Goal: Information Seeking & Learning: Learn about a topic

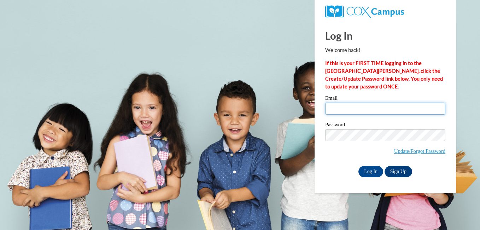
click at [361, 107] on input "Email" at bounding box center [385, 108] width 120 height 12
type input "[EMAIL_ADDRESS][DOMAIN_NAME]"
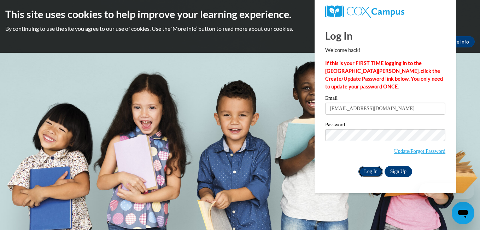
click at [370, 172] on input "Log In" at bounding box center [370, 171] width 25 height 11
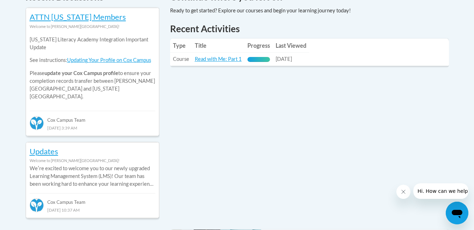
scroll to position [305, 0]
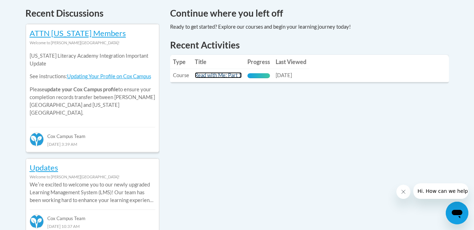
click at [231, 74] on link "Read with Me: Part 1" at bounding box center [218, 75] width 47 height 6
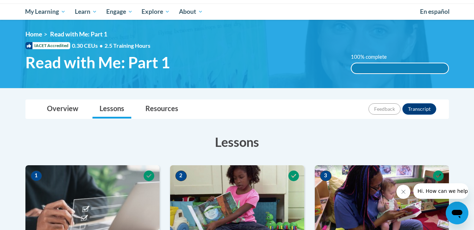
scroll to position [27, 0]
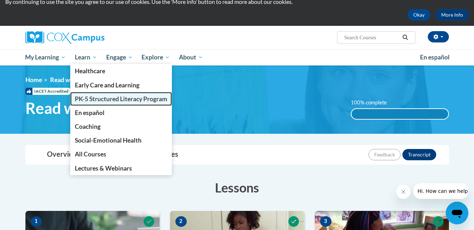
click at [113, 99] on span "PK-5 Structured Literacy Program" at bounding box center [121, 98] width 93 height 7
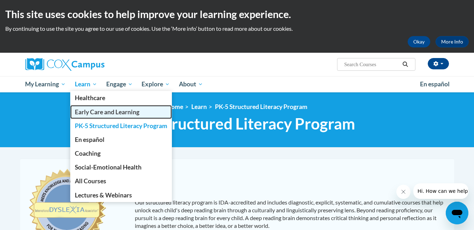
click at [95, 113] on span "Early Care and Learning" at bounding box center [107, 111] width 65 height 7
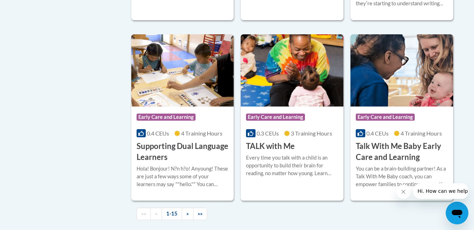
scroll to position [1021, 0]
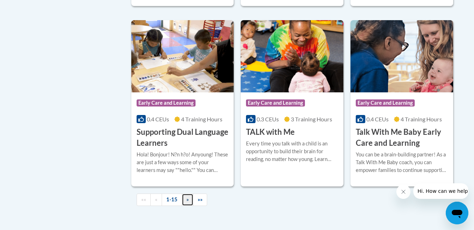
click at [189, 206] on link "»" at bounding box center [188, 199] width 12 height 12
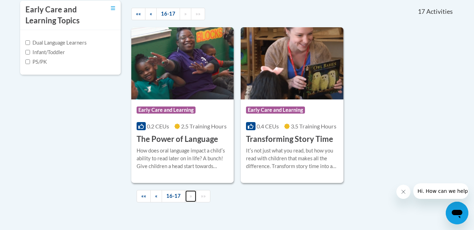
scroll to position [256, 0]
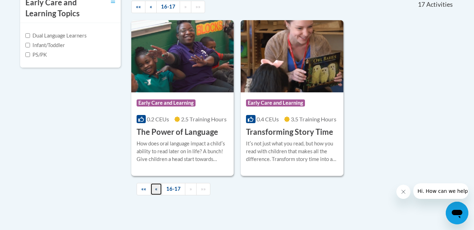
click at [157, 190] on span "«" at bounding box center [156, 188] width 2 height 6
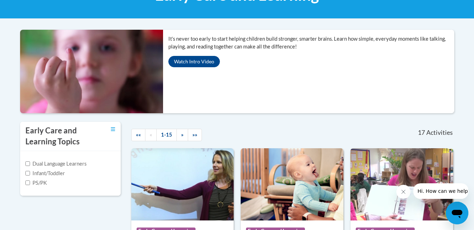
scroll to position [136, 0]
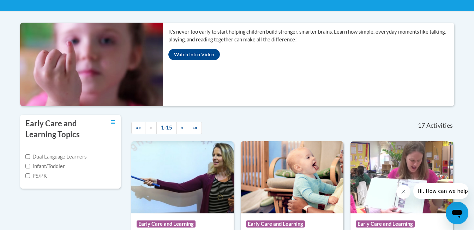
click at [37, 175] on label "PS/PK" at bounding box center [36, 176] width 22 height 8
click at [30, 175] on input "PS/PK" at bounding box center [27, 175] width 5 height 5
checkbox input "true"
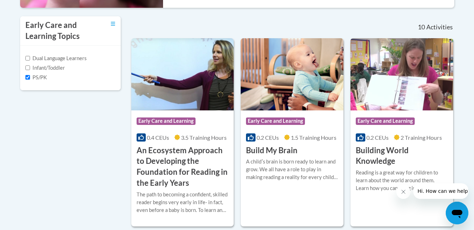
scroll to position [241, 0]
